Goal: Task Accomplishment & Management: Manage account settings

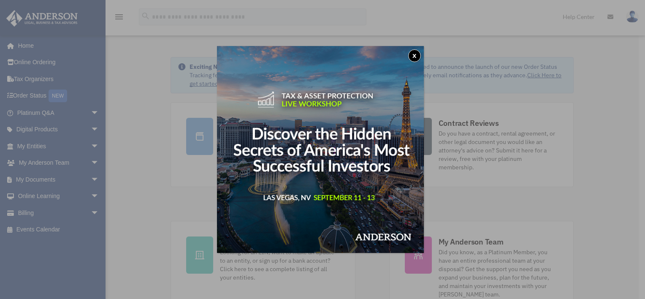
click at [416, 54] on button "x" at bounding box center [414, 55] width 13 height 13
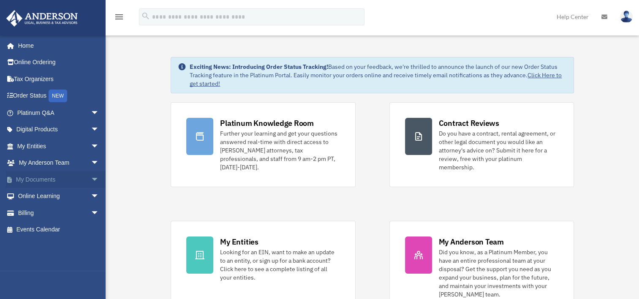
click at [32, 181] on link "My Documents arrow_drop_down" at bounding box center [59, 179] width 106 height 17
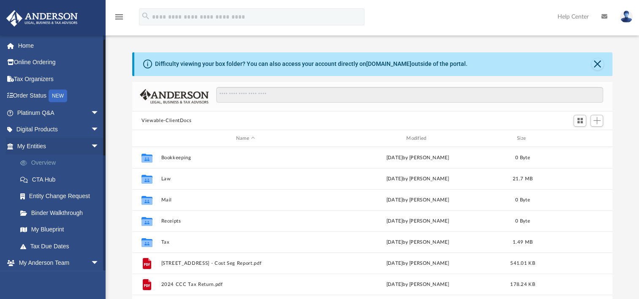
scroll to position [42, 0]
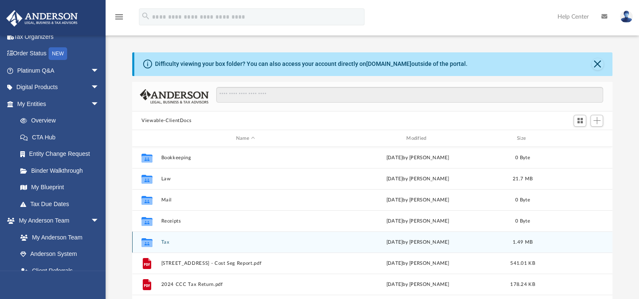
click at [166, 241] on button "Tax" at bounding box center [245, 241] width 168 height 5
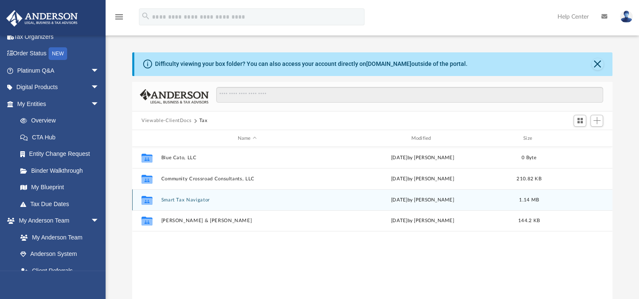
click at [179, 200] on button "Smart Tax Navigator" at bounding box center [247, 199] width 172 height 5
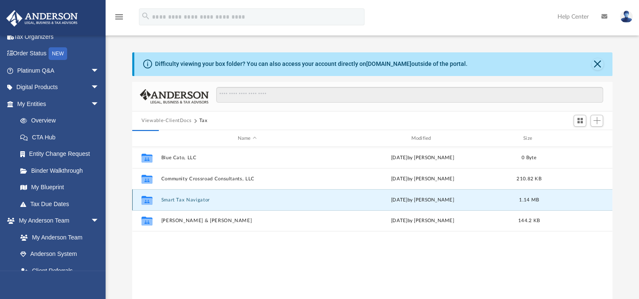
click at [179, 200] on button "Smart Tax Navigator" at bounding box center [247, 199] width 172 height 5
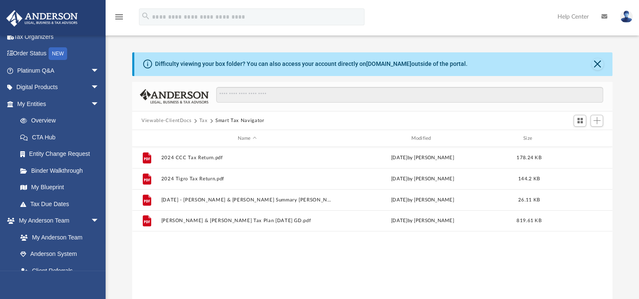
click at [201, 119] on button "Tax" at bounding box center [203, 121] width 8 height 8
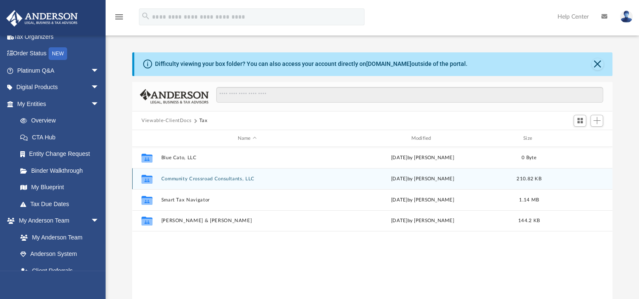
click at [173, 178] on button "Community Crossroad Consultants, LLC" at bounding box center [247, 178] width 172 height 5
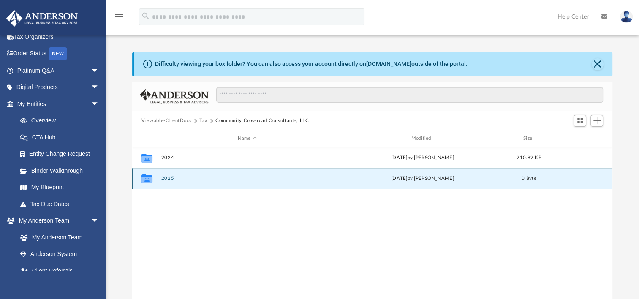
click at [168, 179] on button "2025" at bounding box center [247, 178] width 172 height 5
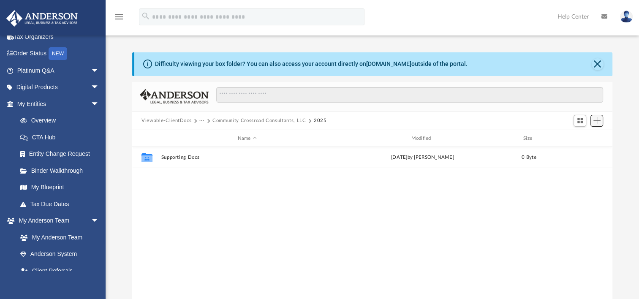
click at [595, 120] on span "Add" at bounding box center [596, 120] width 7 height 7
click at [582, 136] on li "Upload" at bounding box center [584, 137] width 27 height 9
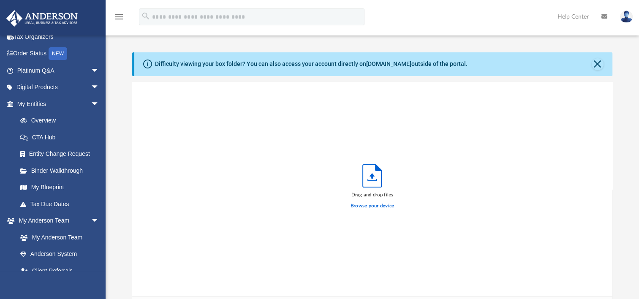
scroll to position [208, 473]
click at [371, 207] on label "Browse your device" at bounding box center [372, 206] width 44 height 8
click at [0, 0] on input "Browse your device" at bounding box center [0, 0] width 0 height 0
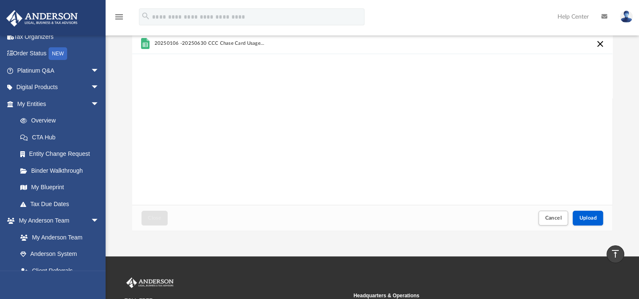
scroll to position [73, 0]
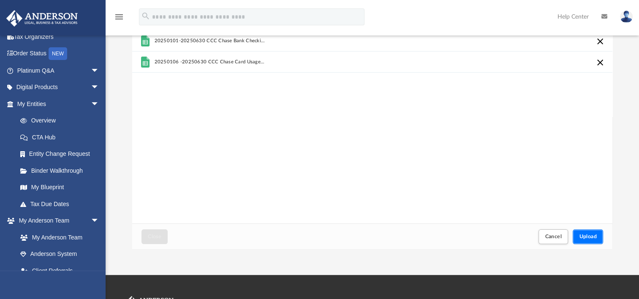
click at [589, 237] on span "Upload" at bounding box center [588, 236] width 18 height 5
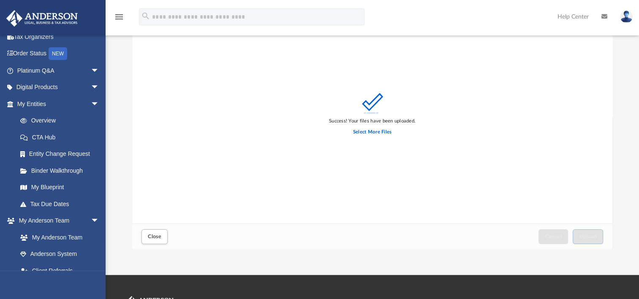
scroll to position [0, 0]
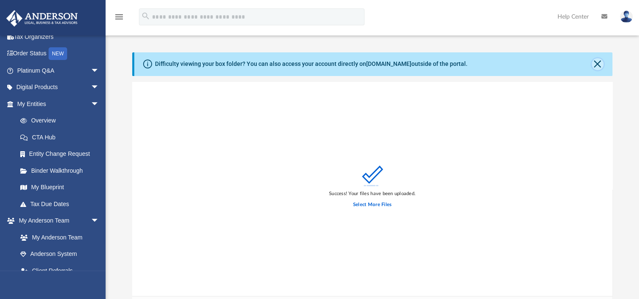
click at [595, 64] on button "Close" at bounding box center [597, 64] width 12 height 12
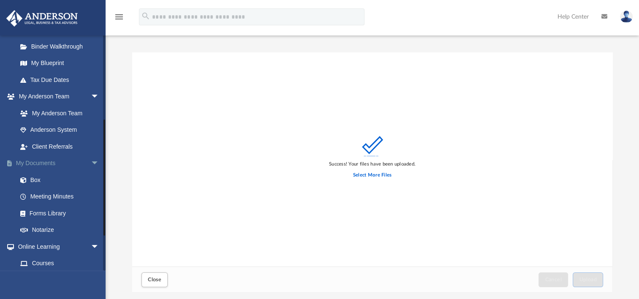
scroll to position [169, 0]
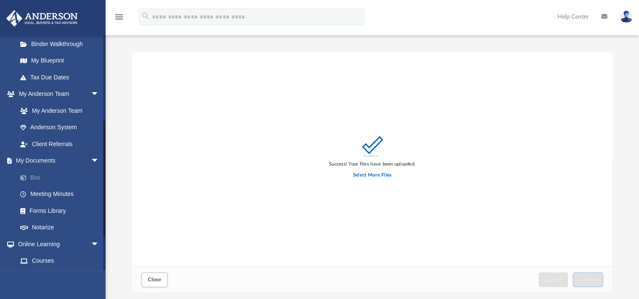
click at [30, 176] on span at bounding box center [27, 178] width 5 height 6
click at [154, 278] on span "Close" at bounding box center [155, 279] width 14 height 5
